Goal: Navigation & Orientation: Find specific page/section

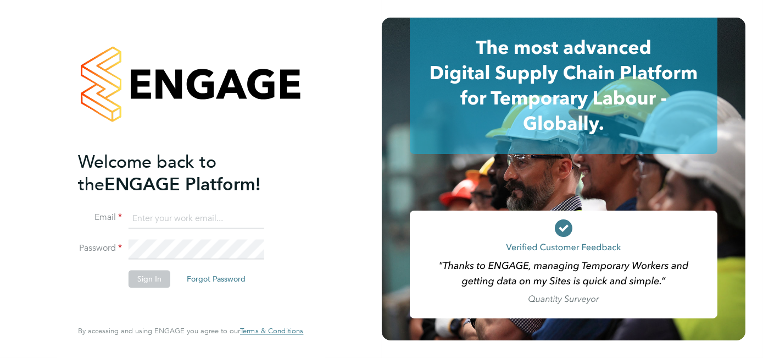
type input "mark.lamb@ganymedesolutions.co.uk"
click at [145, 277] on button "Sign In" at bounding box center [150, 279] width 42 height 18
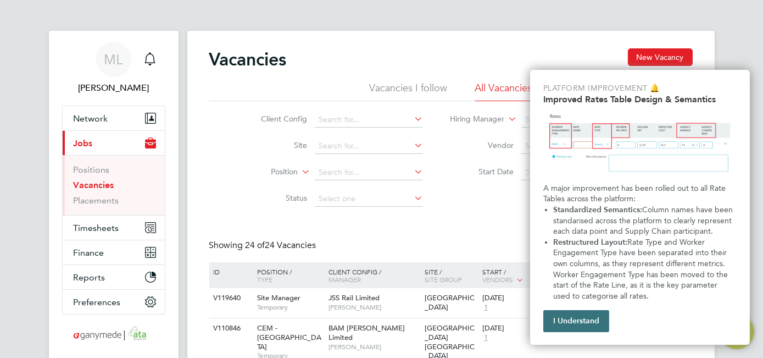
click at [566, 322] on button "I Understand" at bounding box center [576, 321] width 66 height 22
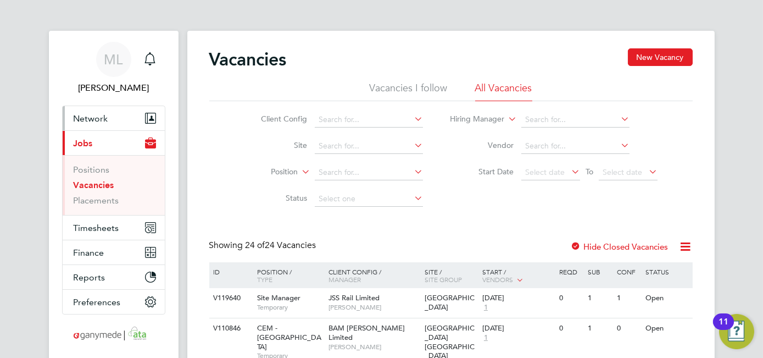
click at [93, 115] on span "Network" at bounding box center [91, 118] width 35 height 10
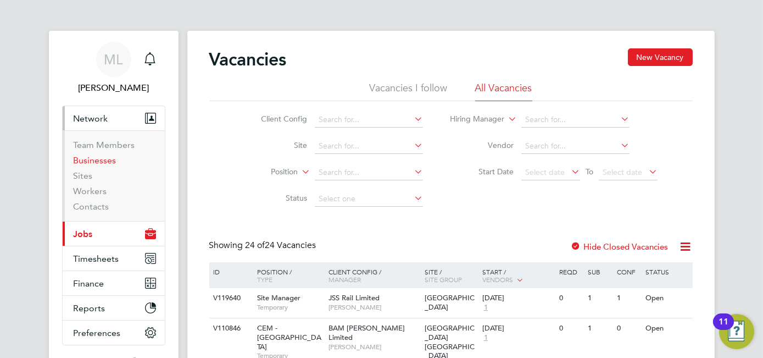
click at [103, 161] on link "Businesses" at bounding box center [95, 160] width 43 height 10
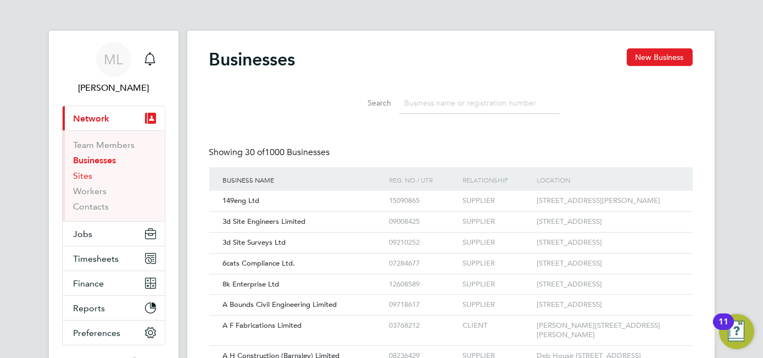
click at [82, 177] on link "Sites" at bounding box center [83, 175] width 19 height 10
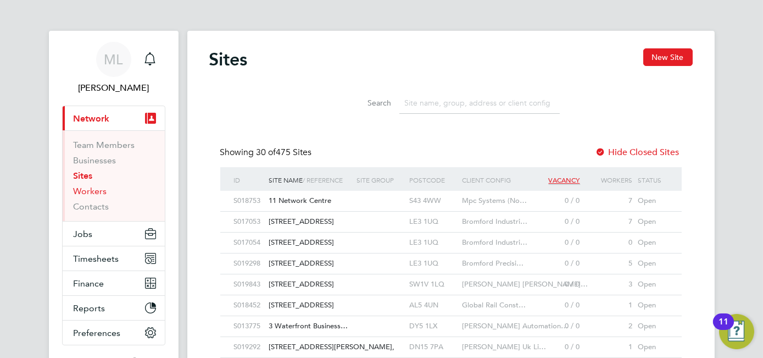
click at [97, 190] on link "Workers" at bounding box center [91, 191] width 34 height 10
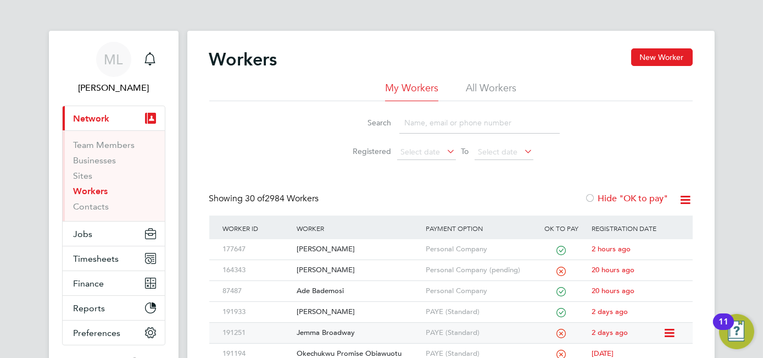
click at [322, 330] on div "Jemma Broadway" at bounding box center [358, 332] width 129 height 20
click at [97, 210] on link "Contacts" at bounding box center [92, 206] width 36 height 10
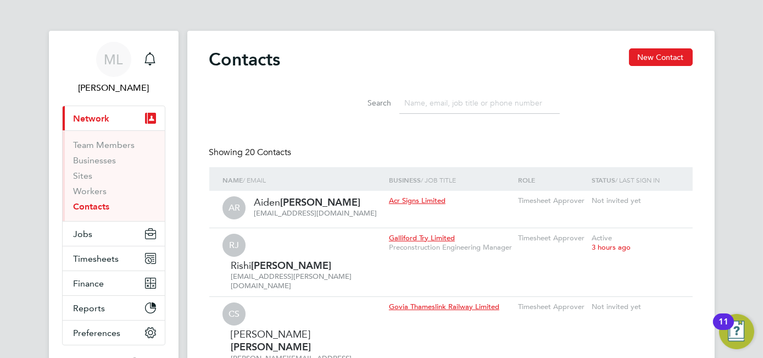
click at [92, 234] on button "Jobs" at bounding box center [114, 233] width 102 height 24
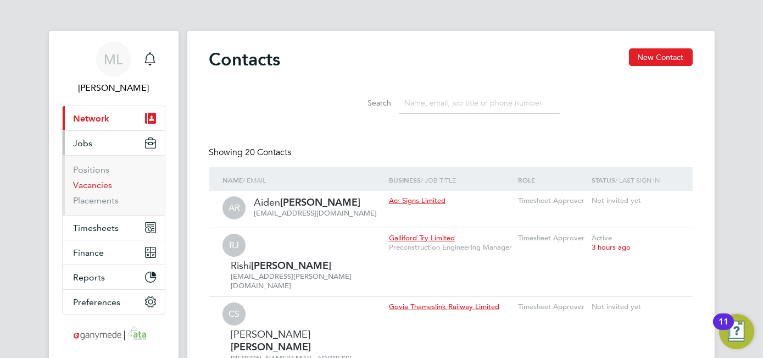
click at [92, 183] on link "Vacancies" at bounding box center [93, 185] width 39 height 10
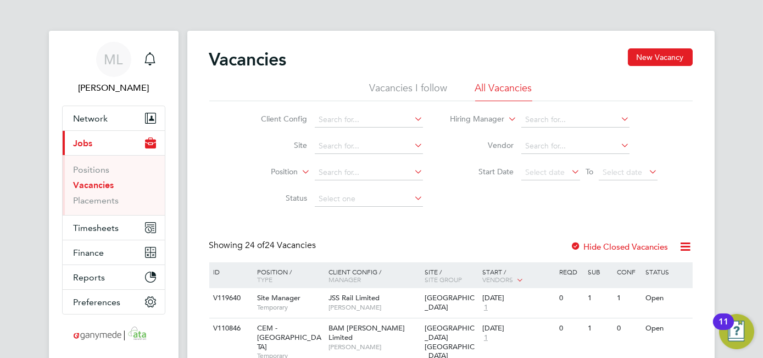
click at [92, 183] on link "Vacancies" at bounding box center [94, 185] width 41 height 10
click at [82, 124] on button "Network" at bounding box center [114, 118] width 102 height 24
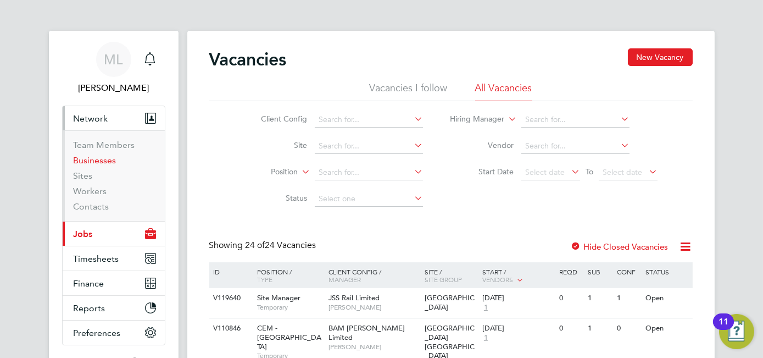
click at [98, 158] on link "Businesses" at bounding box center [95, 160] width 43 height 10
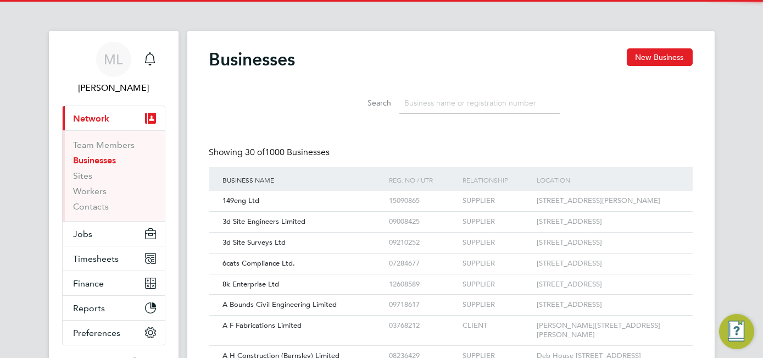
scroll to position [20, 166]
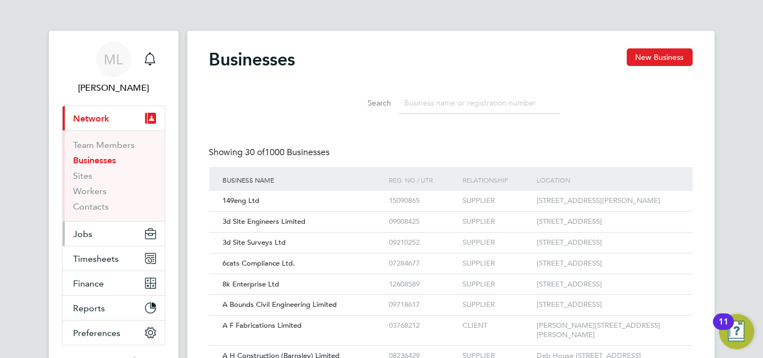
click at [87, 233] on span "Jobs" at bounding box center [83, 234] width 19 height 10
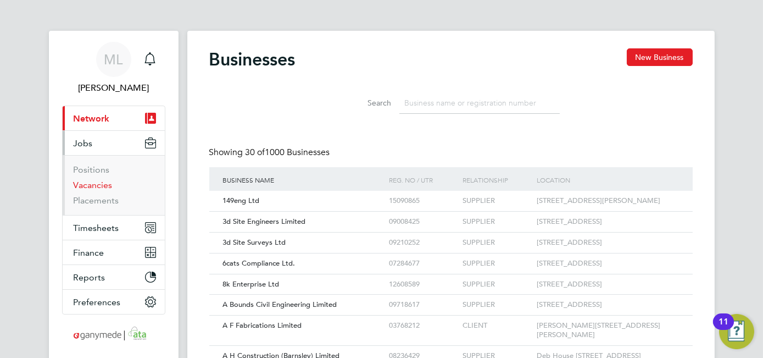
click at [97, 181] on link "Vacancies" at bounding box center [93, 185] width 39 height 10
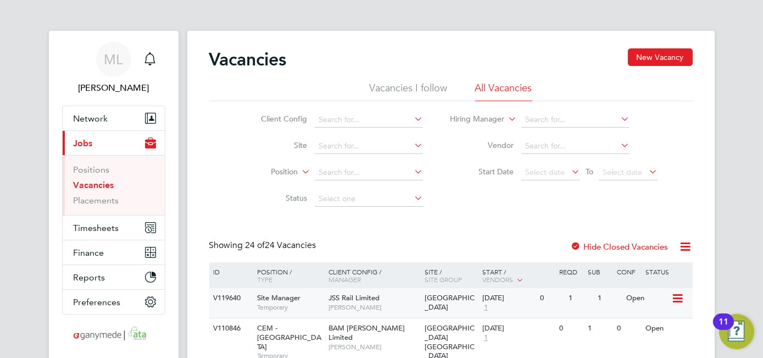
click at [344, 303] on span "[PERSON_NAME]" at bounding box center [373, 307] width 91 height 9
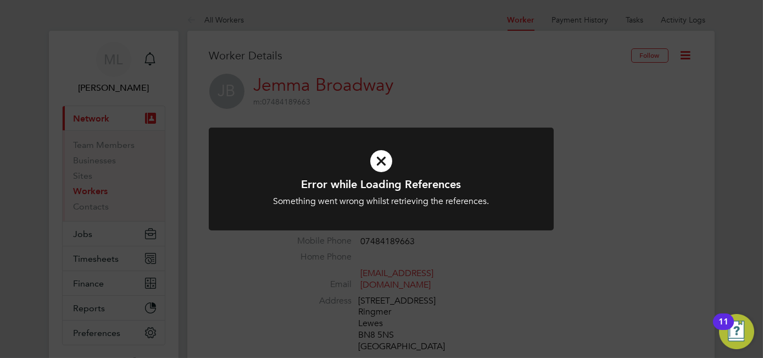
click at [382, 165] on icon at bounding box center [381, 161] width 286 height 43
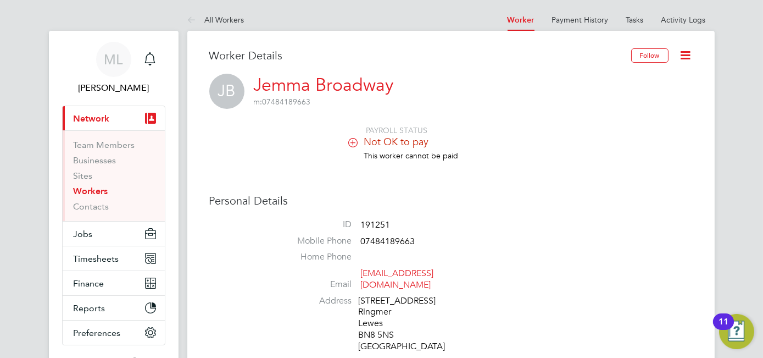
drag, startPoint x: 689, startPoint y: 159, endPoint x: 693, endPoint y: 129, distance: 30.5
drag, startPoint x: 693, startPoint y: 129, endPoint x: 645, endPoint y: 126, distance: 47.3
click at [645, 126] on li "PAYROLL STATUS" at bounding box center [483, 130] width 417 height 10
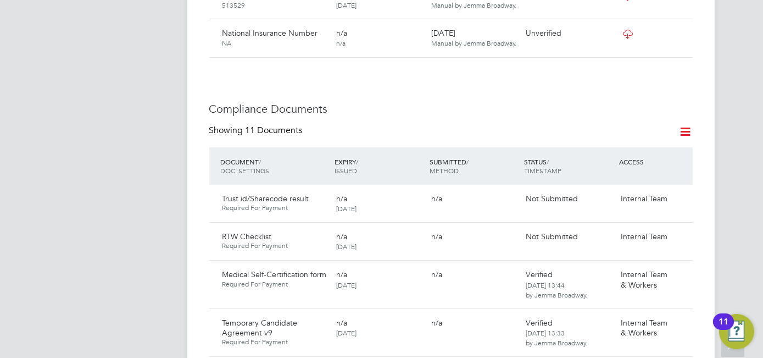
scroll to position [579, 0]
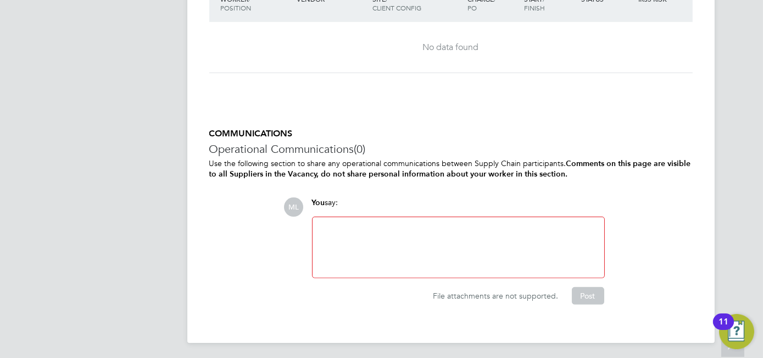
scroll to position [1033, 0]
click at [365, 223] on div at bounding box center [458, 246] width 278 height 47
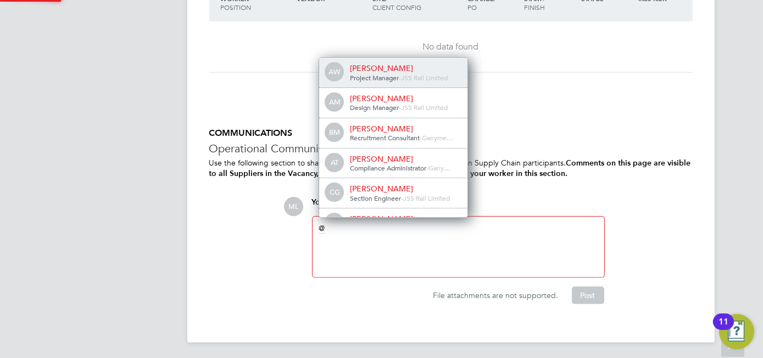
scroll to position [9, 110]
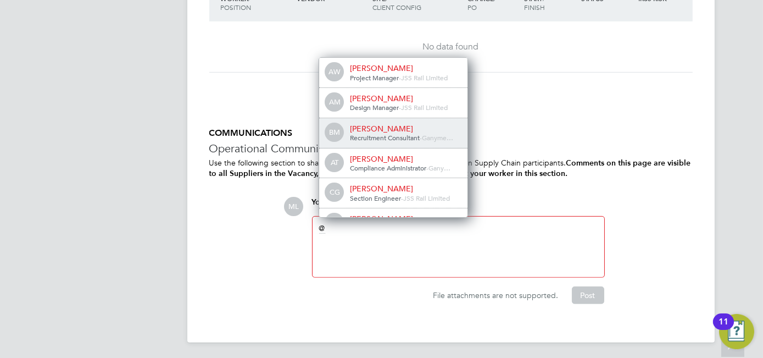
click at [368, 126] on div "Brad Minns" at bounding box center [405, 129] width 110 height 10
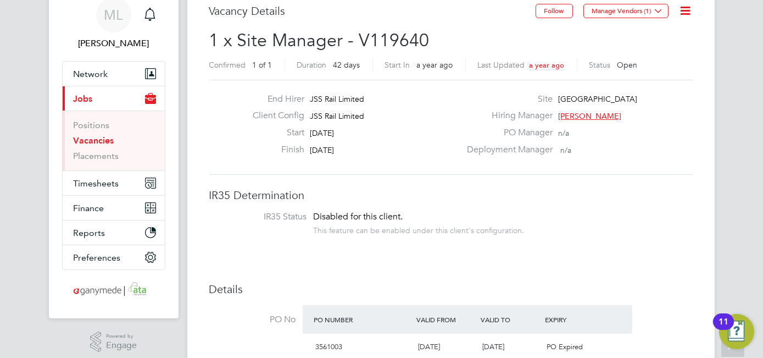
scroll to position [0, 0]
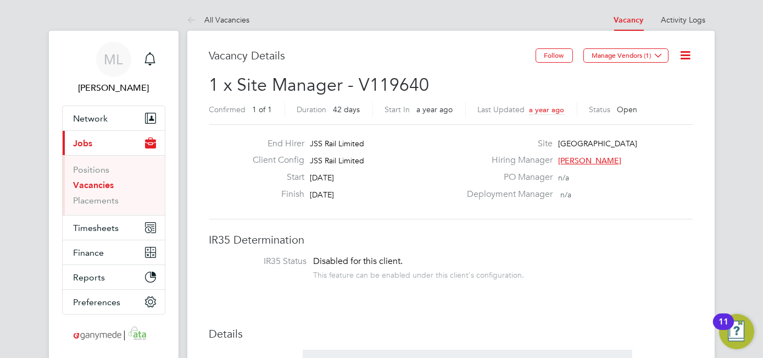
click at [92, 227] on span "Timesheets" at bounding box center [97, 227] width 46 height 10
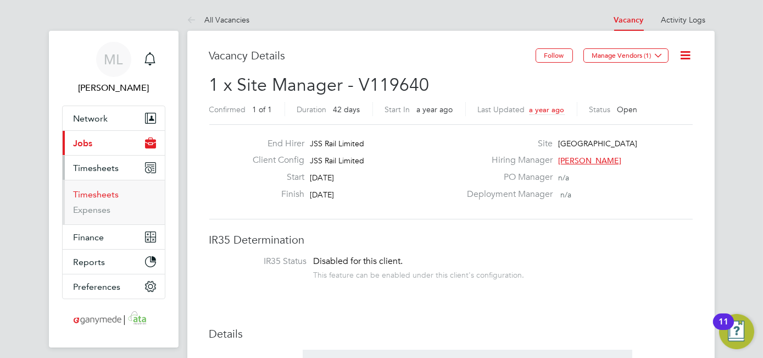
click at [117, 198] on link "Timesheets" at bounding box center [97, 194] width 46 height 10
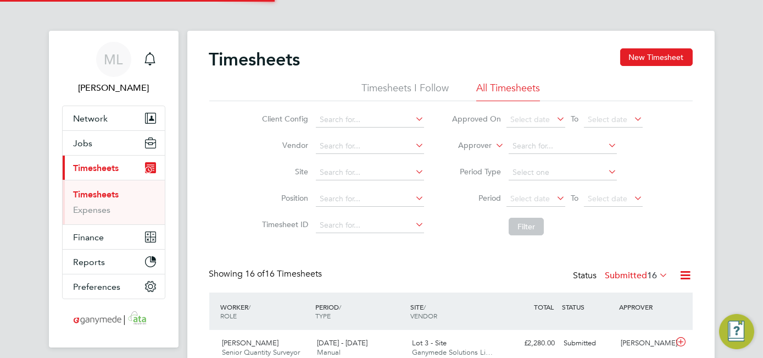
scroll to position [27, 95]
click at [419, 85] on li "Timesheets I Follow" at bounding box center [404, 91] width 87 height 20
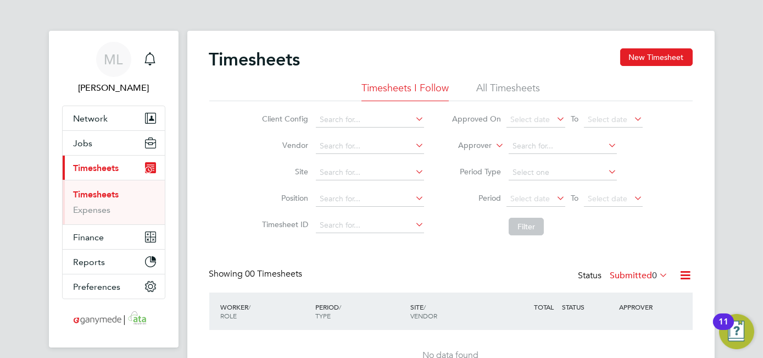
click at [493, 90] on li "All Timesheets" at bounding box center [508, 91] width 64 height 20
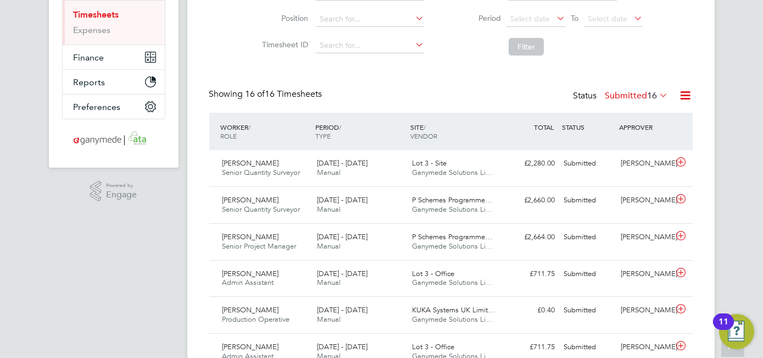
scroll to position [0, 0]
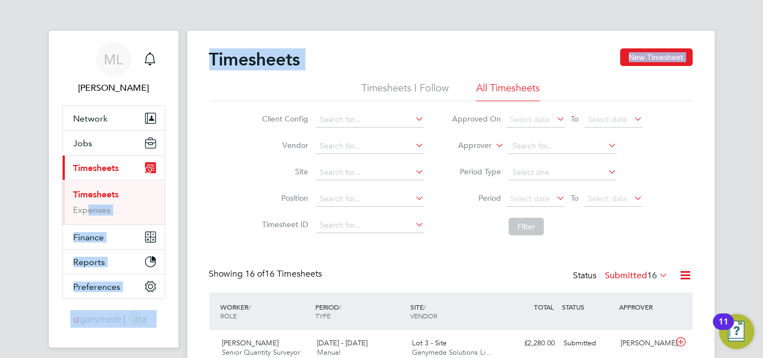
drag, startPoint x: 83, startPoint y: 220, endPoint x: 252, endPoint y: 132, distance: 190.2
